Goal: Task Accomplishment & Management: Manage account settings

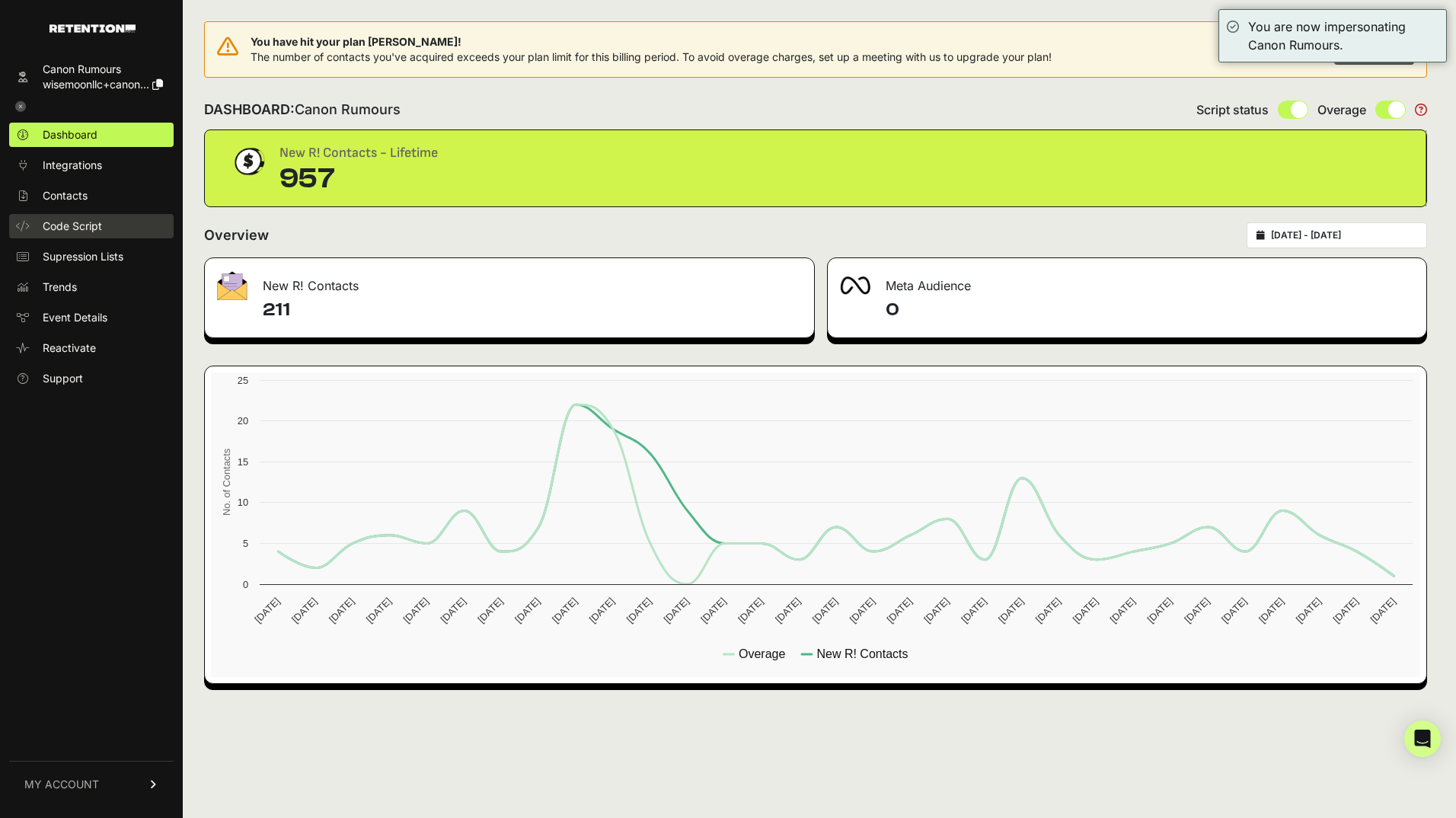
click at [90, 226] on span "Code Script" at bounding box center [72, 226] width 59 height 15
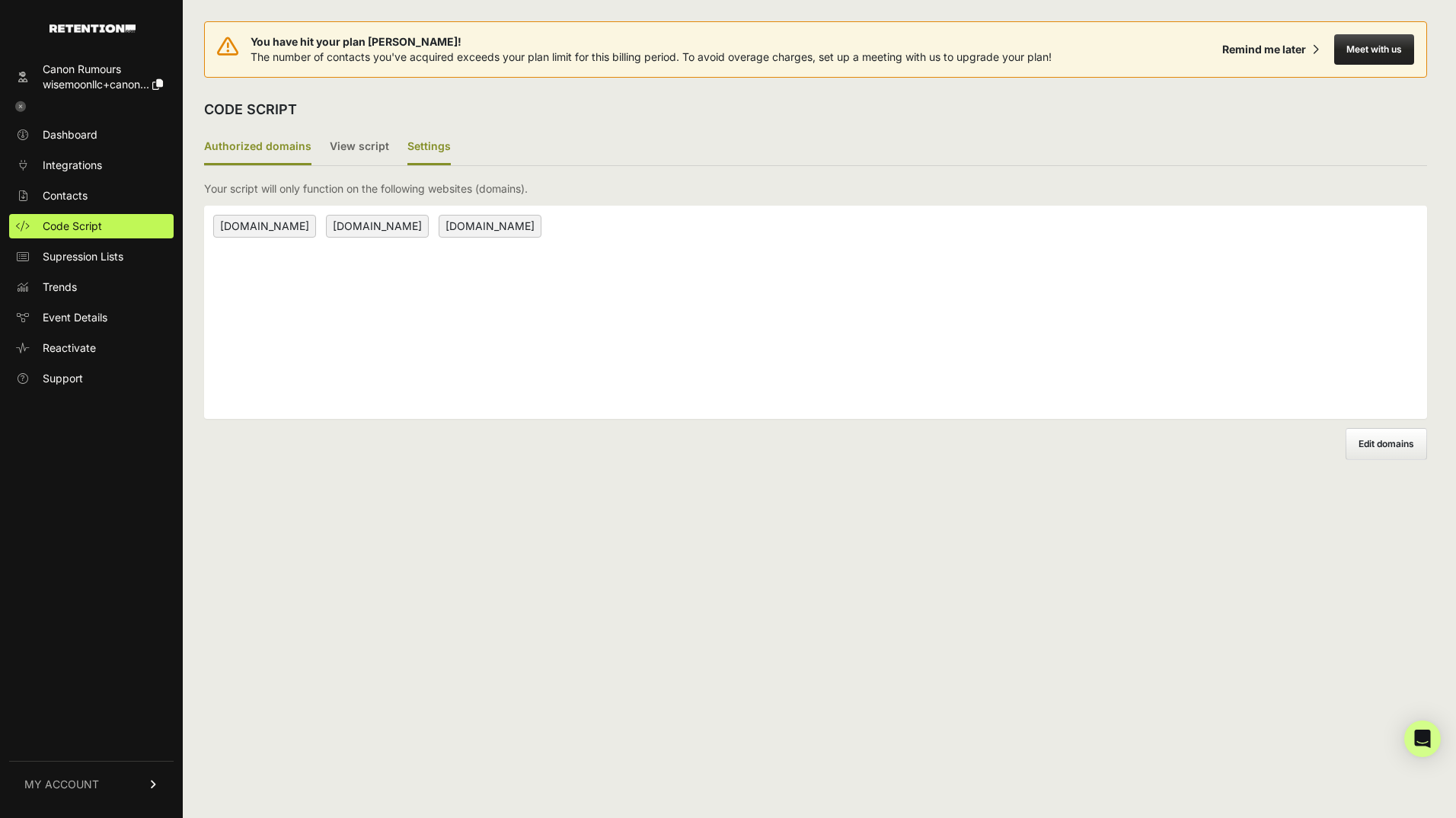
click at [425, 142] on label "Settings" at bounding box center [429, 148] width 44 height 36
click at [0, 0] on input "Settings" at bounding box center [0, 0] width 0 height 0
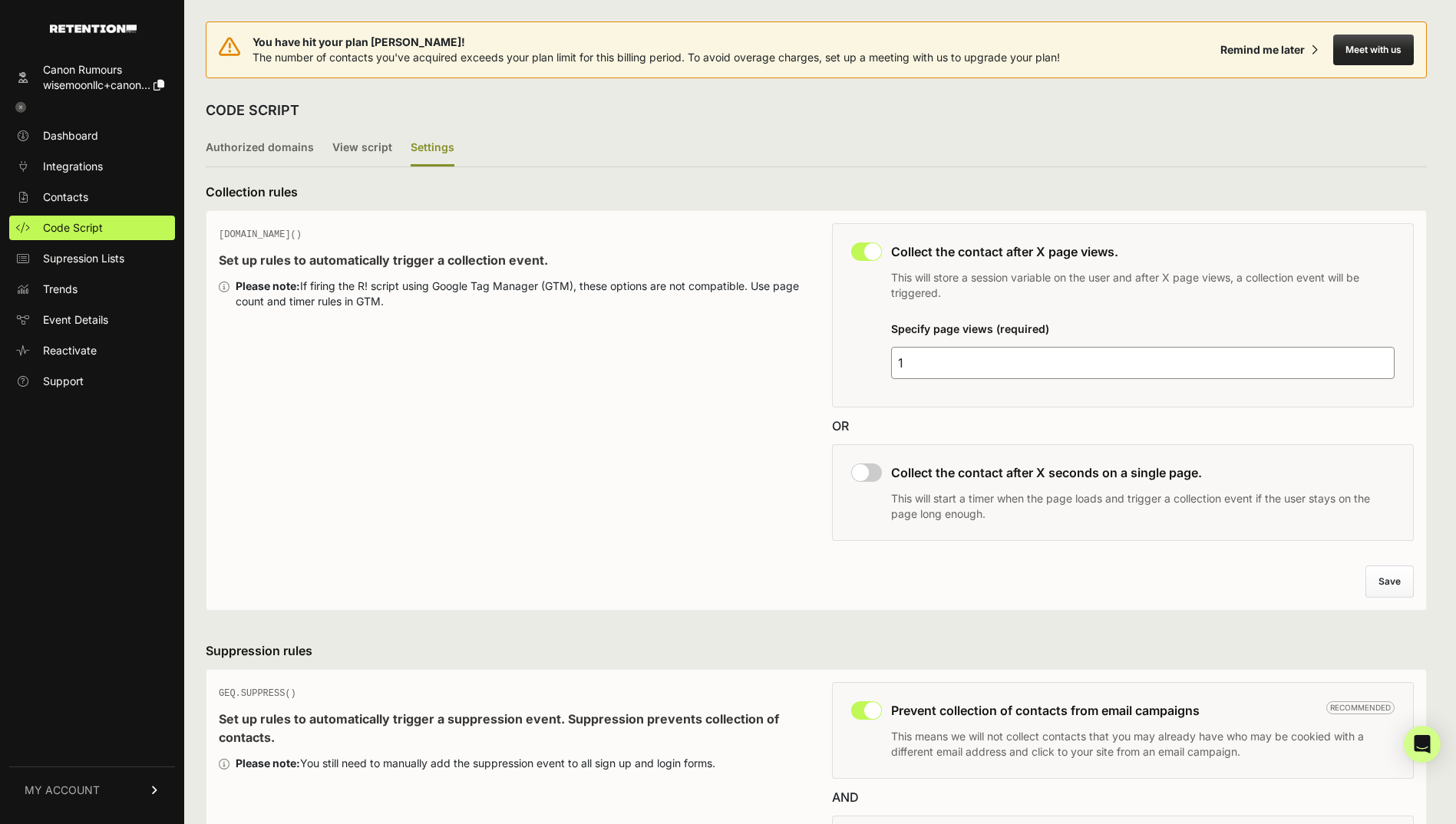
click at [866, 246] on input "checkbox" at bounding box center [866, 251] width 31 height 18
checkbox input "false"
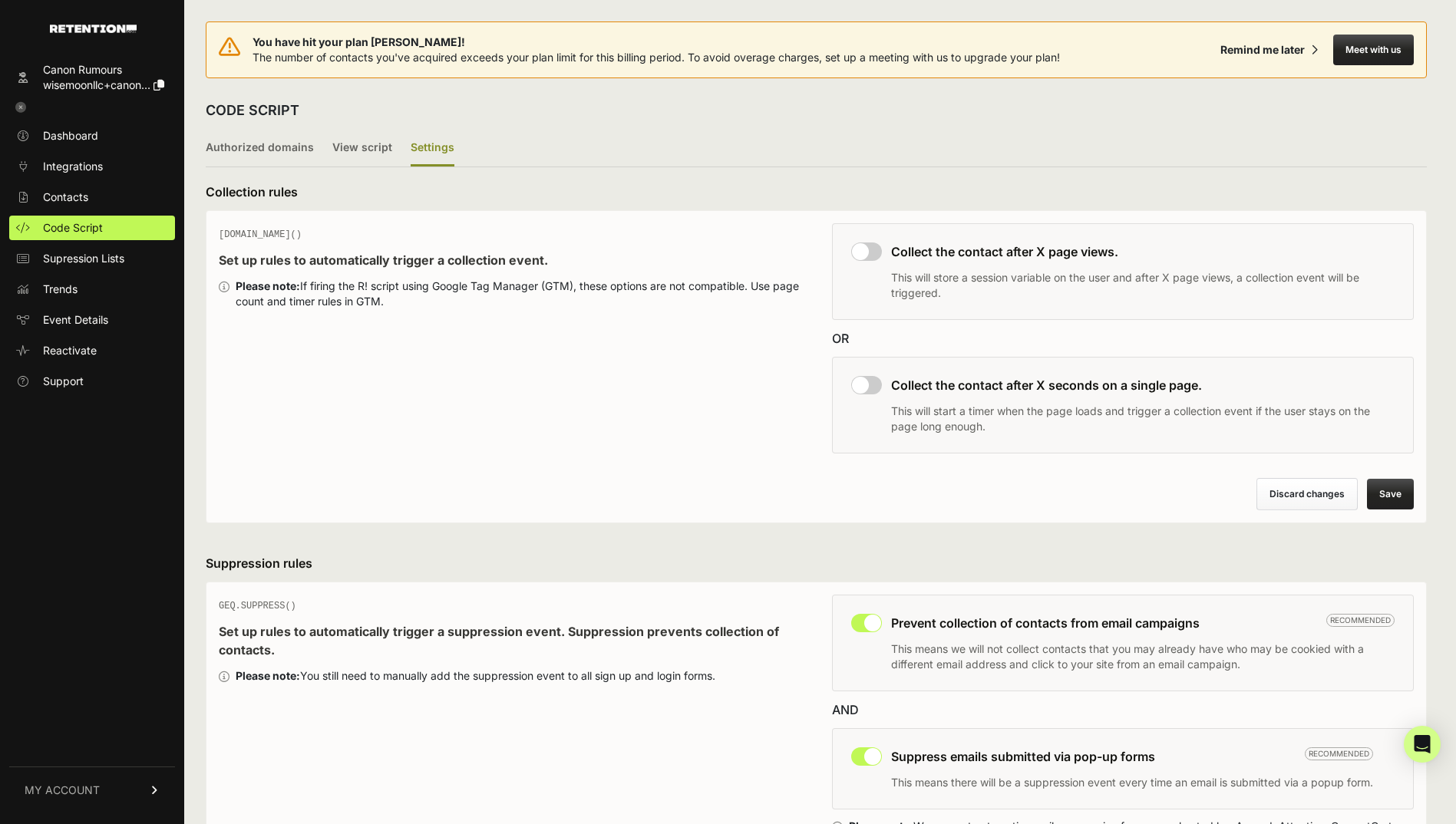
click at [1402, 491] on button "Save" at bounding box center [1389, 494] width 47 height 31
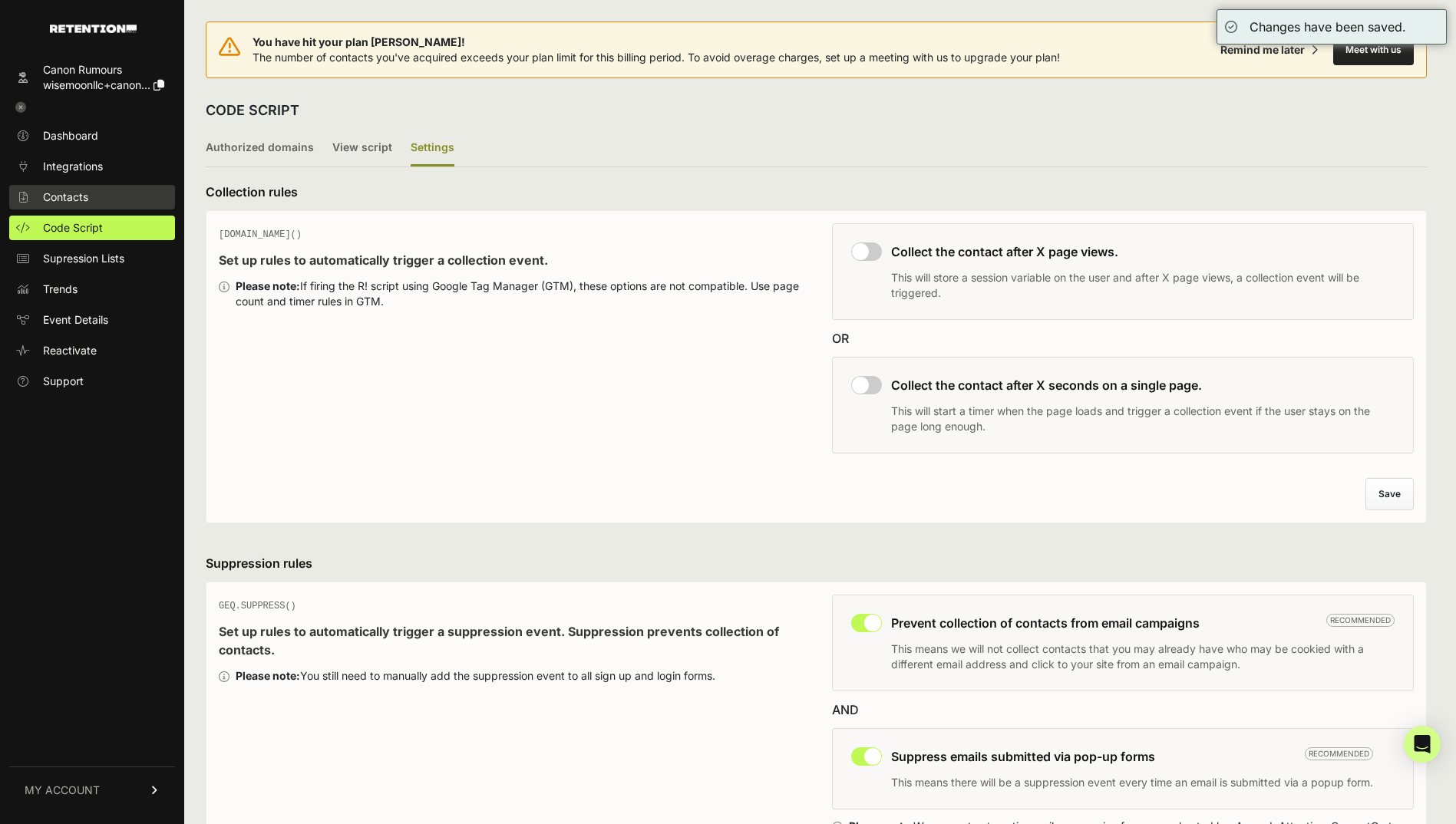
click at [78, 195] on span "Contacts" at bounding box center [65, 197] width 45 height 15
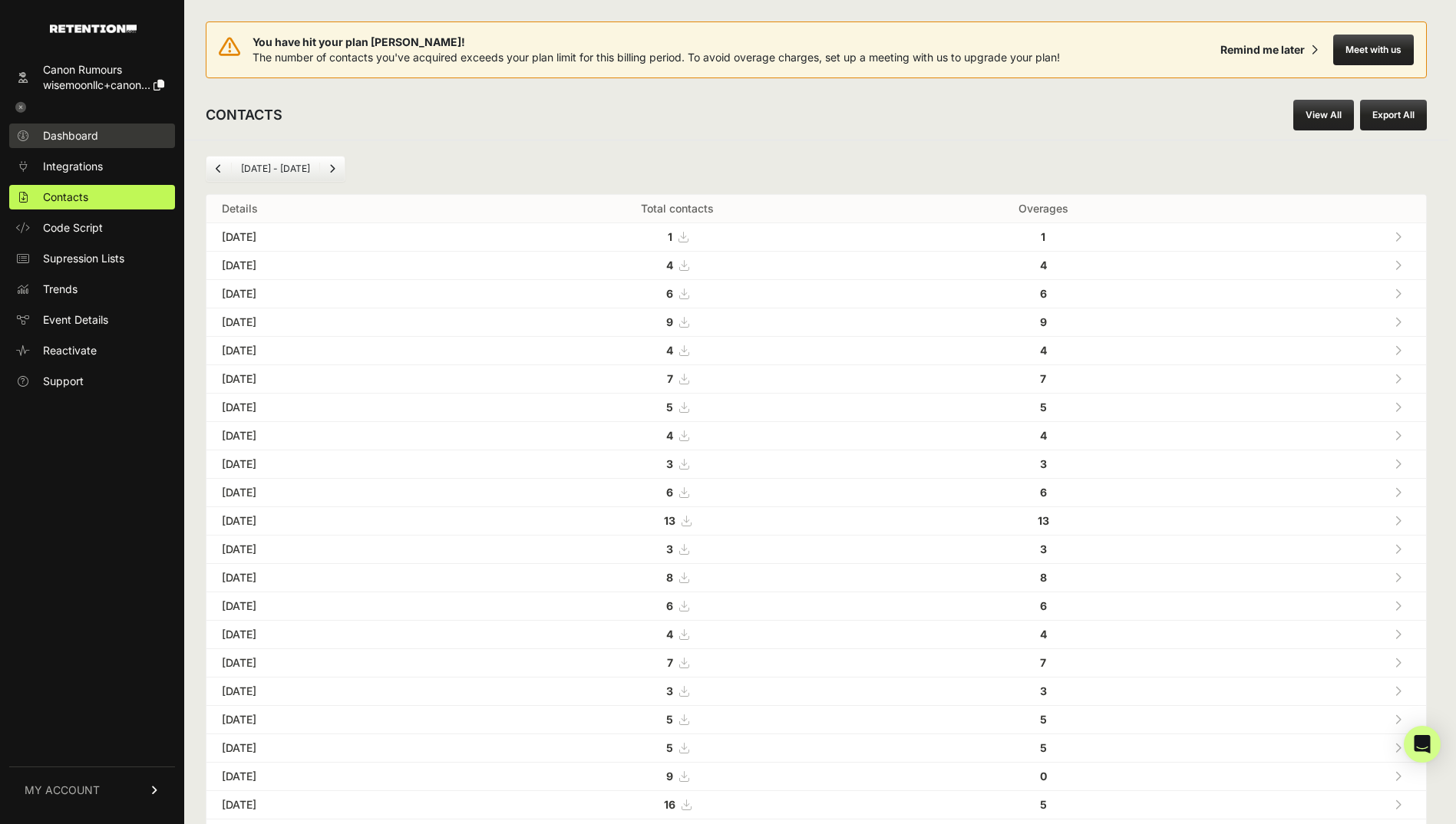
click at [87, 135] on span "Dashboard" at bounding box center [70, 135] width 55 height 15
